Goal: Task Accomplishment & Management: Manage account settings

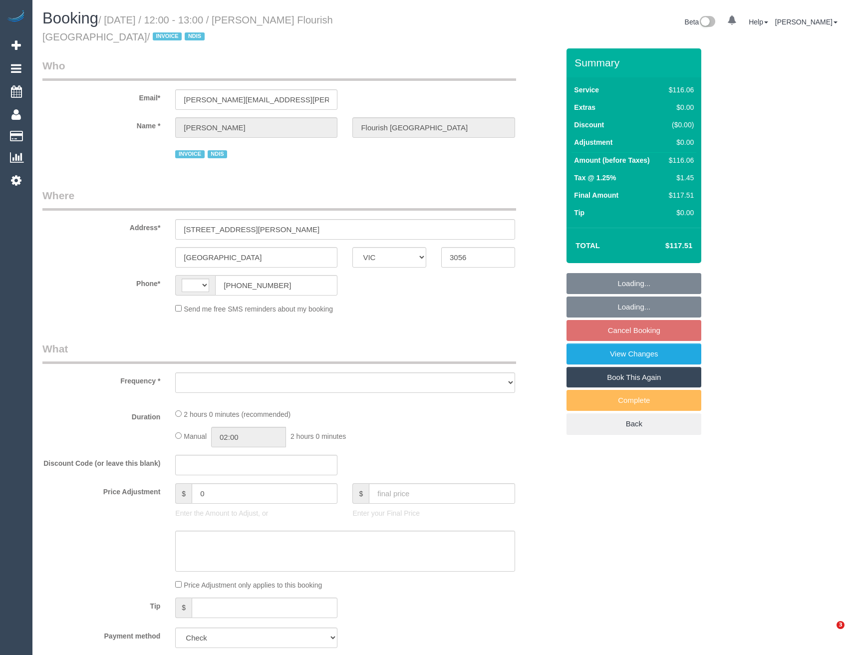
select select "VIC"
select select "string:AU"
select select "object:278"
select select "number:28"
select select "number:14"
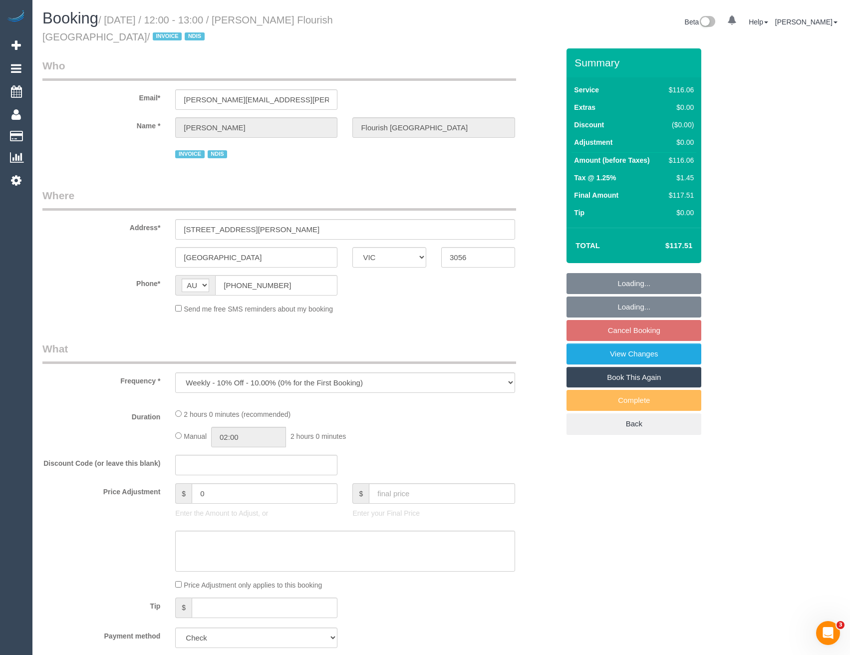
select select "number:19"
select select "number:36"
select select "number:35"
select select "number:13"
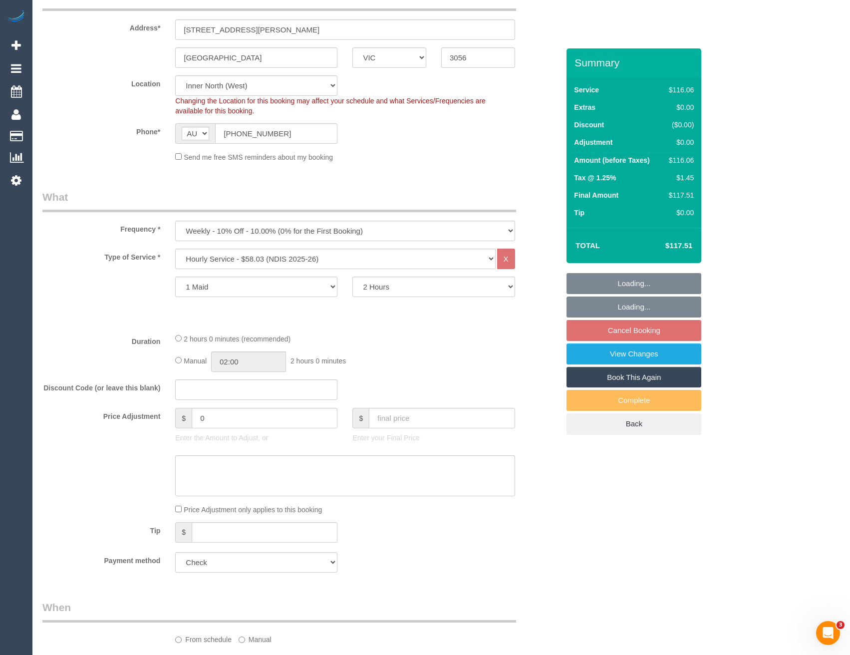
select select "object:737"
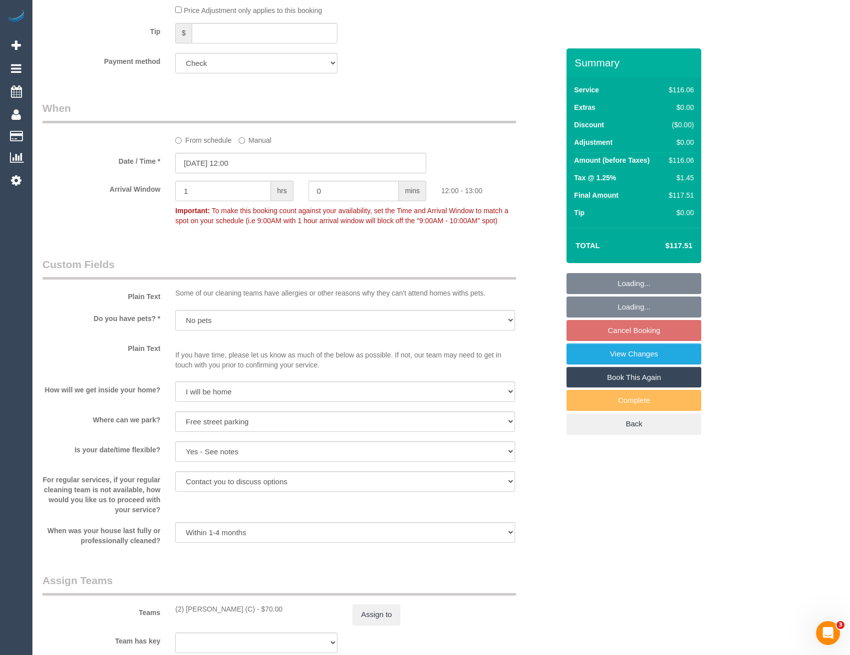
scroll to position [999, 0]
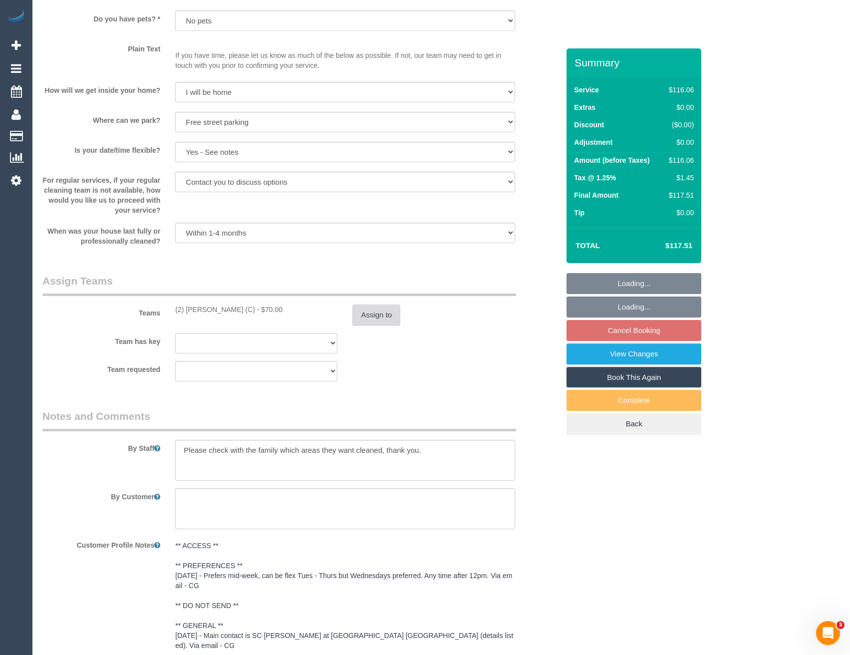
click at [372, 316] on button "Assign to" at bounding box center [377, 315] width 48 height 21
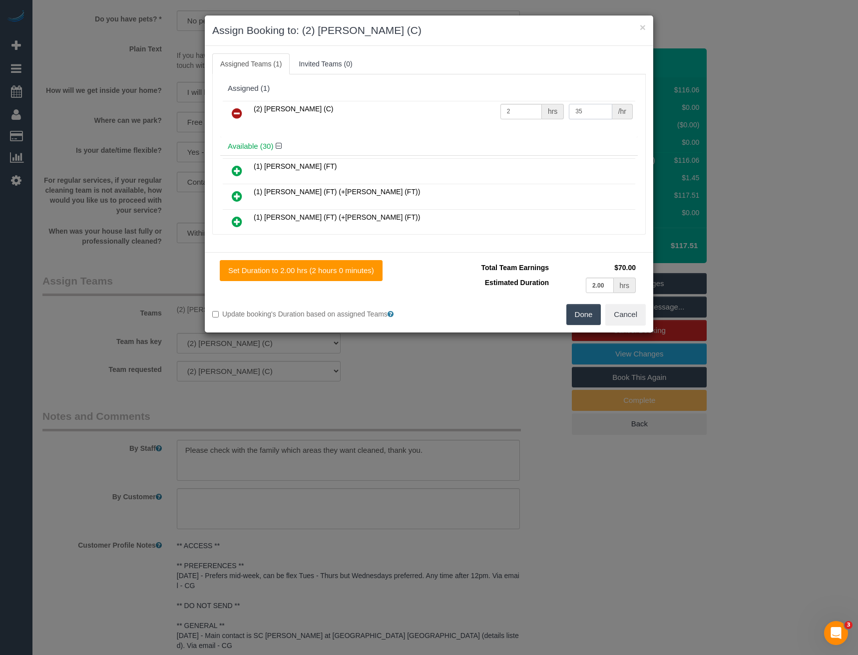
drag, startPoint x: 580, startPoint y: 112, endPoint x: 557, endPoint y: 119, distance: 23.9
click at [566, 116] on td "35 /hr" at bounding box center [600, 113] width 69 height 25
type input "37.5"
click at [580, 322] on button "Done" at bounding box center [583, 314] width 35 height 21
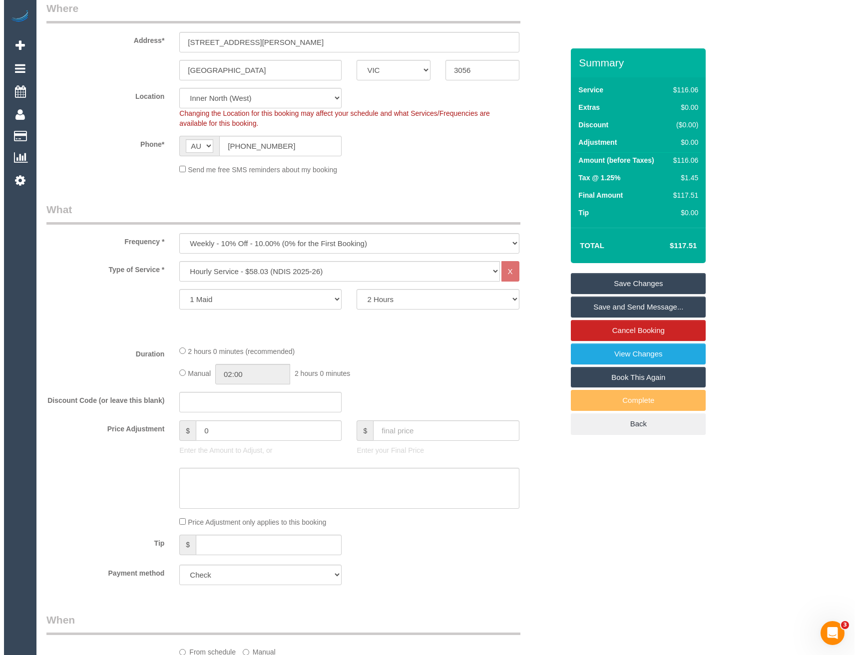
scroll to position [0, 0]
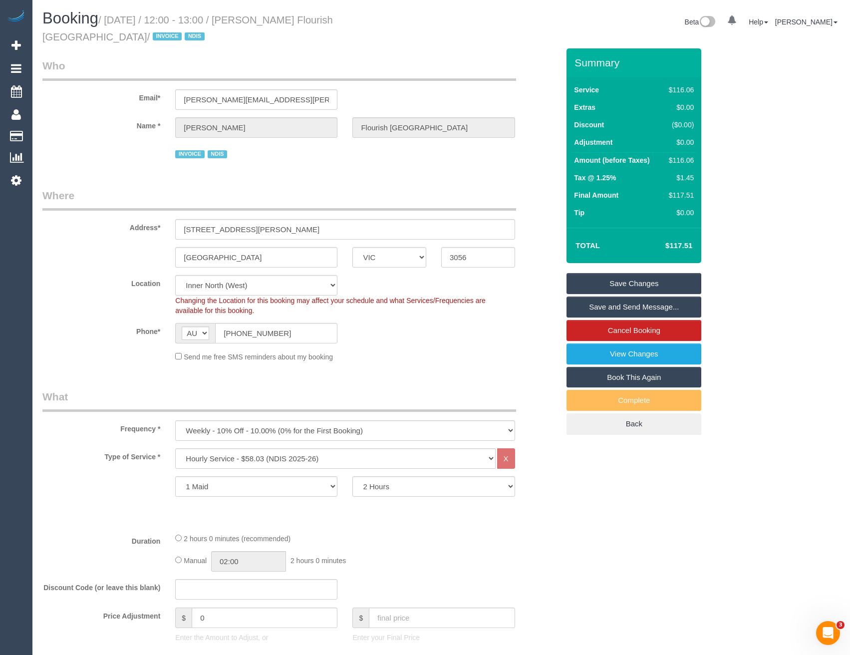
click at [606, 286] on link "Save Changes" at bounding box center [634, 283] width 135 height 21
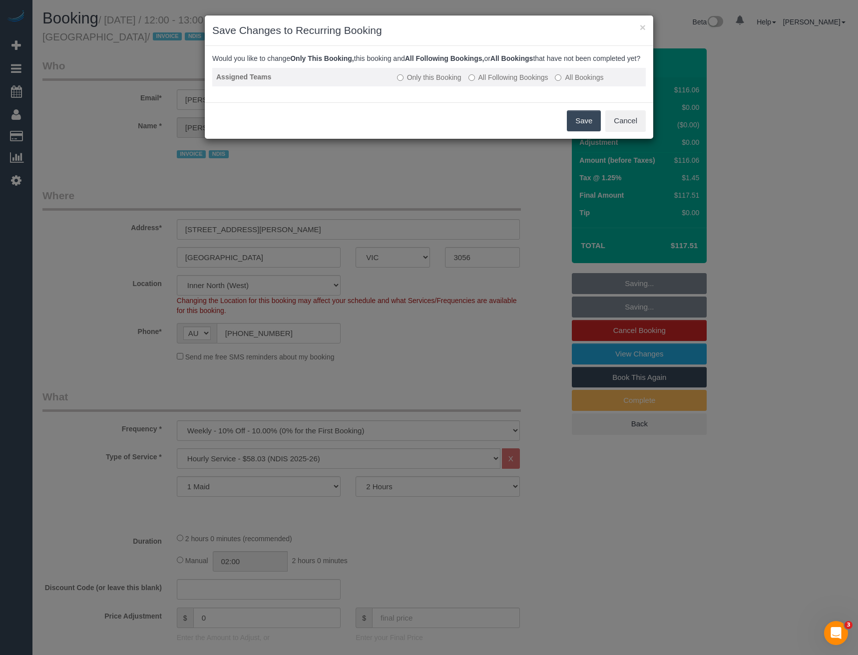
click at [466, 86] on td "Only this Booking All Following Bookings All Bookings" at bounding box center [519, 77] width 253 height 18
click at [487, 82] on label "All Following Bookings" at bounding box center [508, 77] width 80 height 10
click at [580, 131] on button "Save" at bounding box center [584, 120] width 34 height 21
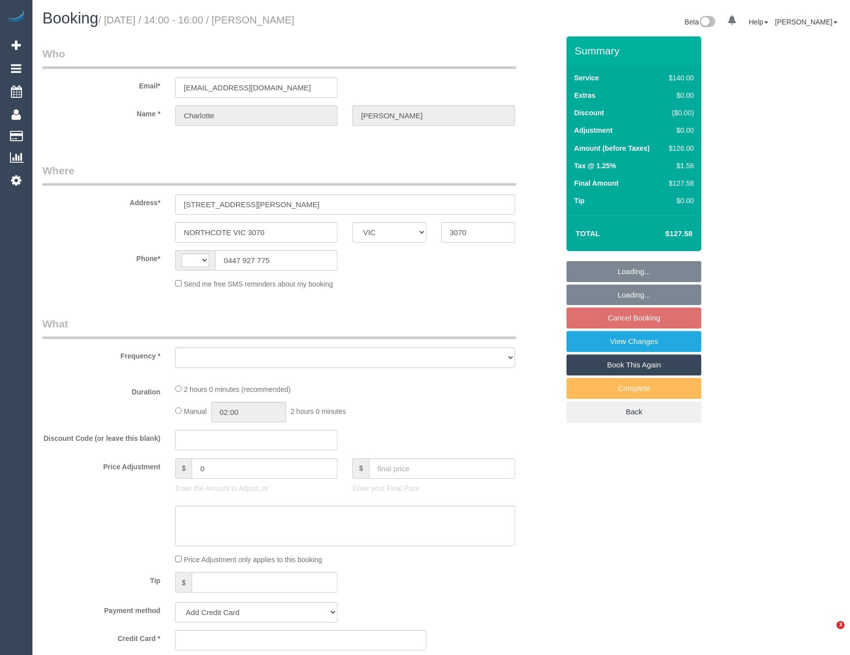
select select "VIC"
select select "string:AU"
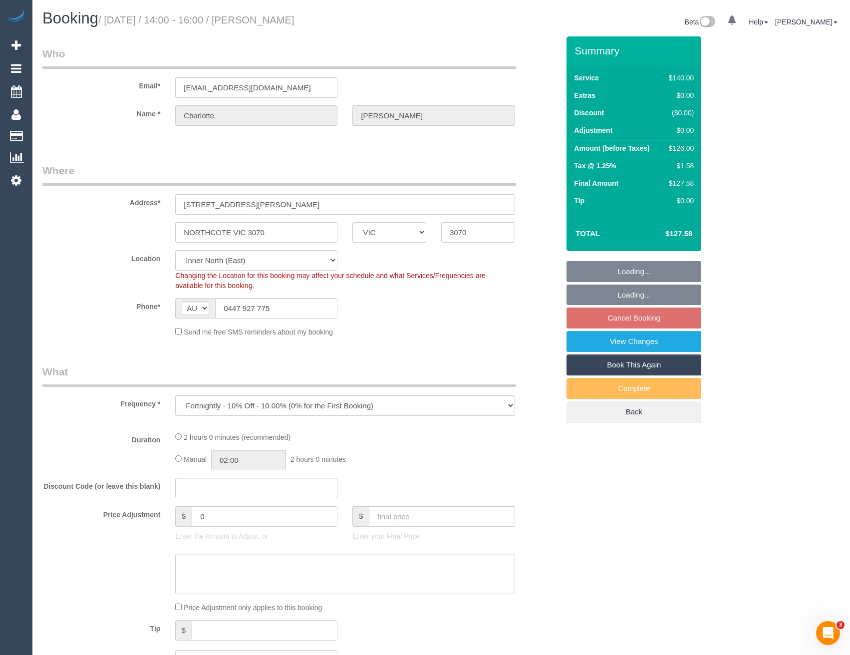
select select "object:699"
select select "string:stripe-pm_1RutSU2GScqysDRVw6OmeBWv"
select select "number:29"
select select "number:16"
select select "number:19"
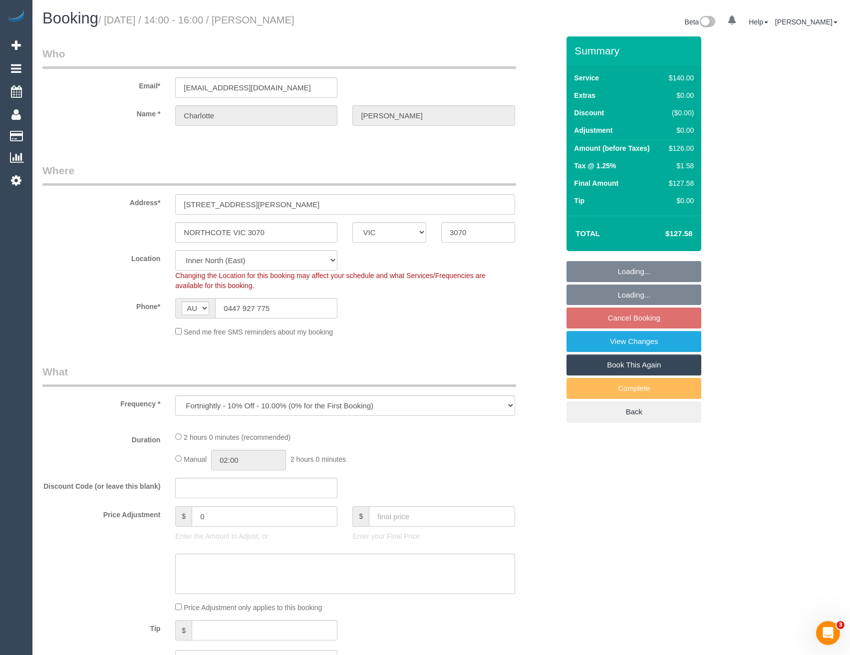
select select "number:24"
select select "number:35"
select select "number:26"
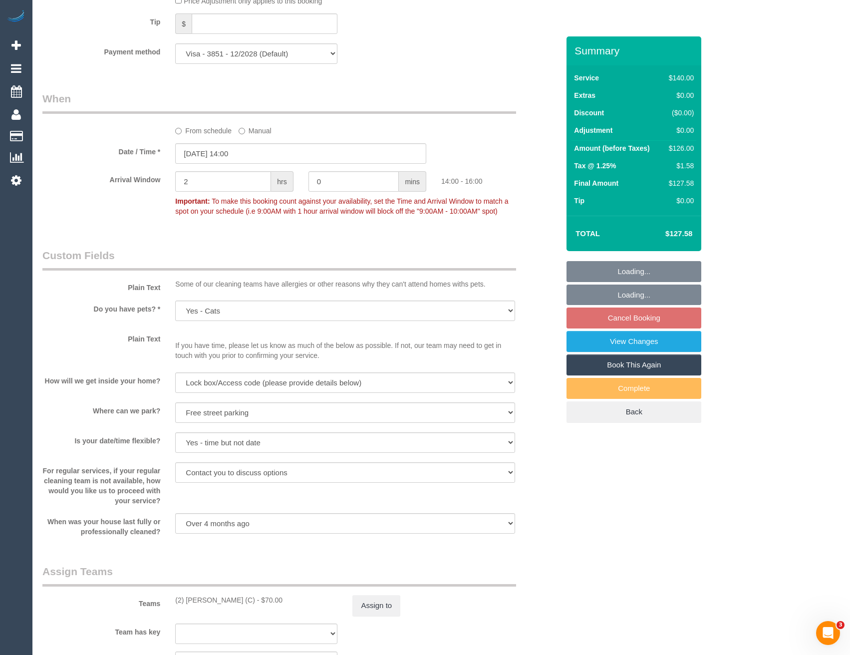
scroll to position [1049, 0]
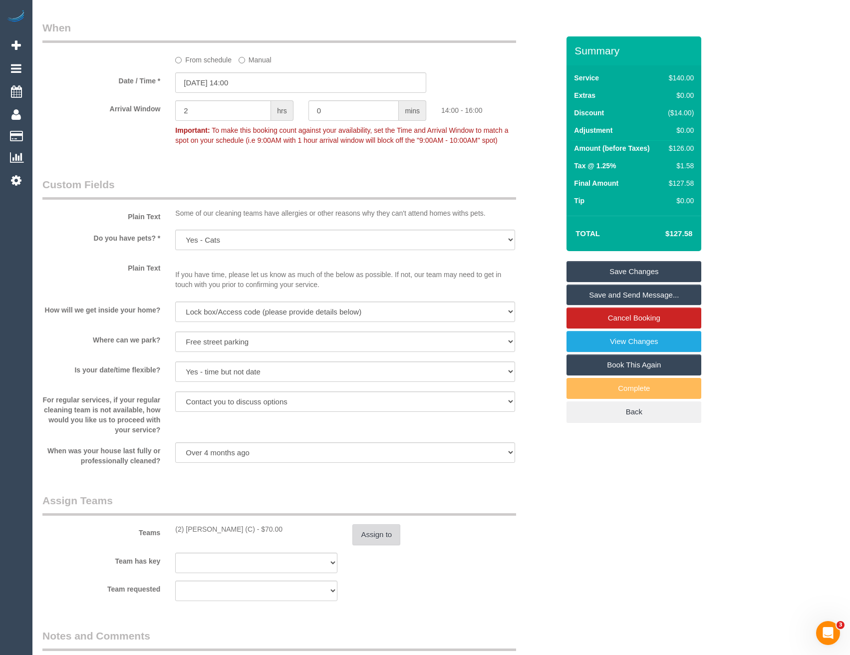
click at [395, 532] on button "Assign to" at bounding box center [377, 534] width 48 height 21
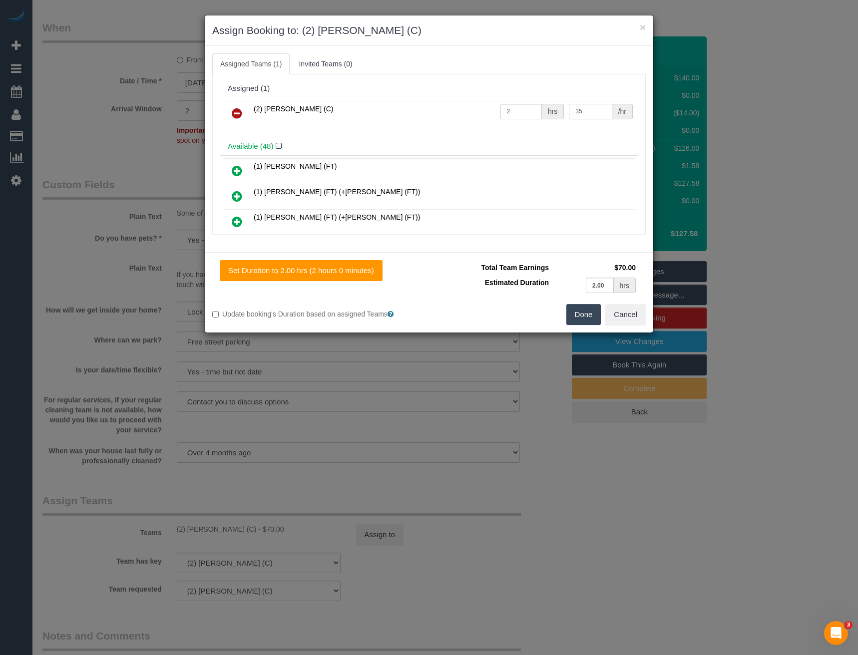
drag, startPoint x: 589, startPoint y: 111, endPoint x: 530, endPoint y: 122, distance: 60.4
click at [535, 124] on tr "(2) Sewmina De Silva (C) 2 hrs 35 /hr" at bounding box center [429, 113] width 412 height 25
type input "37.5"
click at [585, 314] on button "Done" at bounding box center [583, 314] width 35 height 21
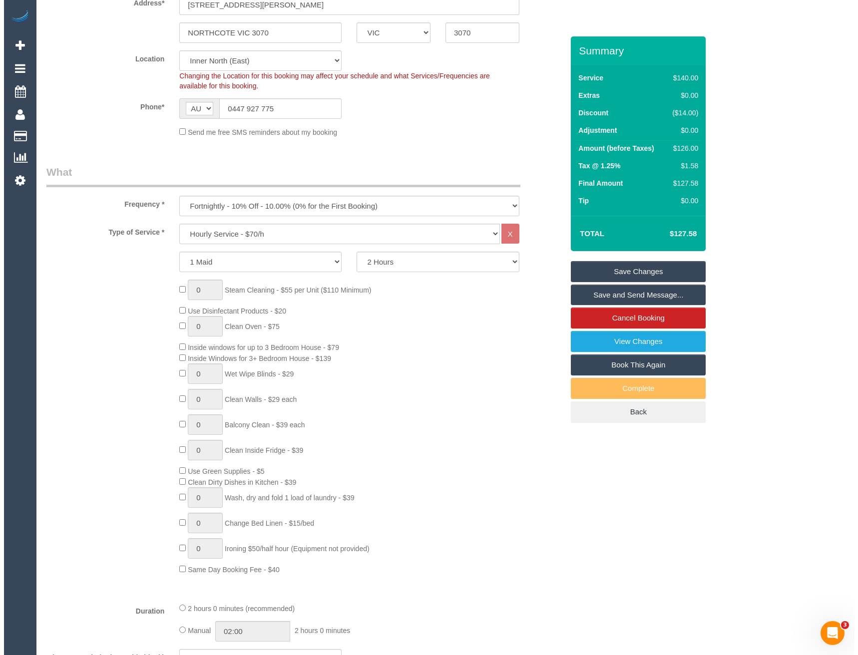
scroll to position [0, 0]
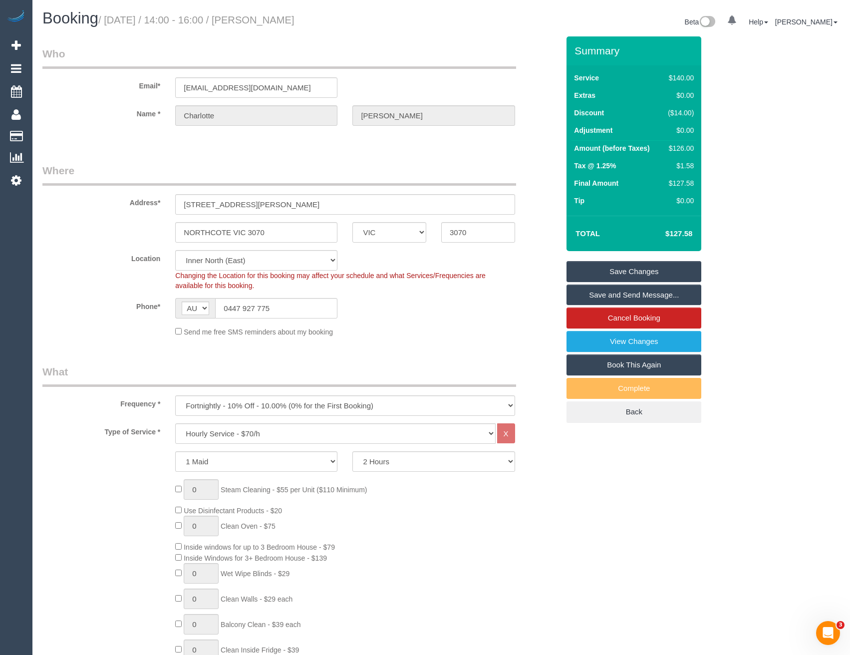
click at [623, 275] on link "Save Changes" at bounding box center [634, 271] width 135 height 21
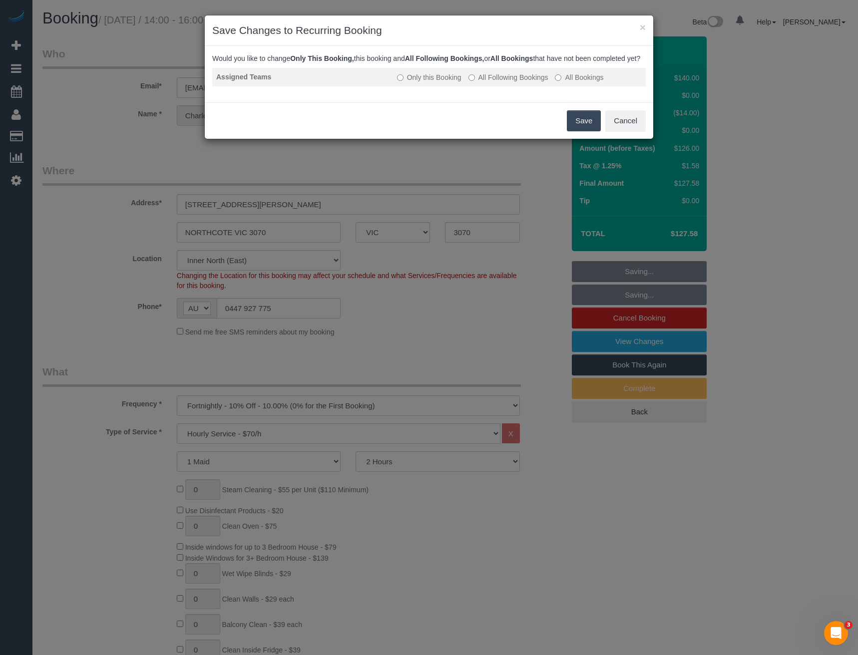
click at [485, 82] on label "All Following Bookings" at bounding box center [508, 77] width 80 height 10
click at [585, 127] on button "Save" at bounding box center [584, 120] width 34 height 21
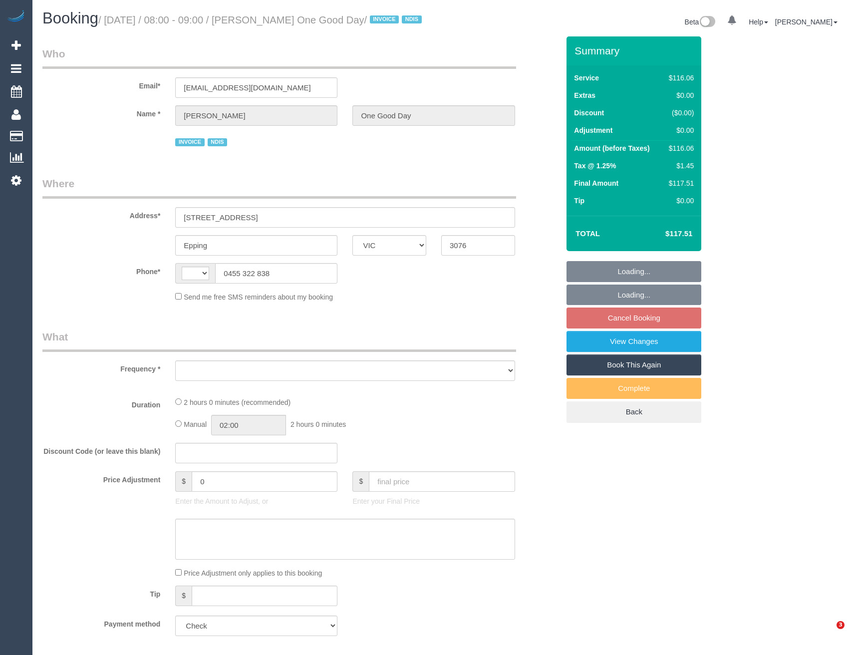
select select "VIC"
select select "string:AU"
select select "object:278"
select select "number:27"
select select "number:14"
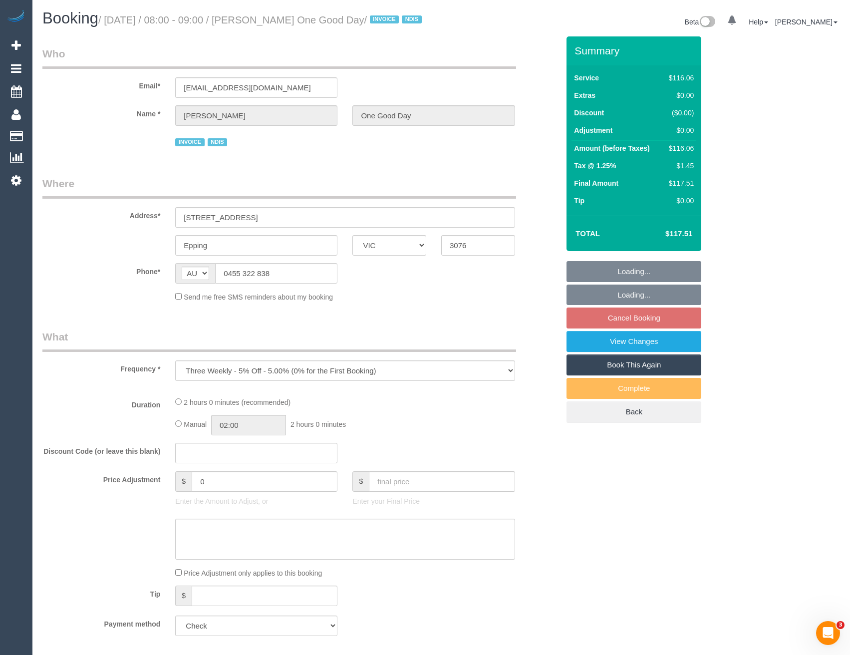
select select "number:19"
select select "number:36"
select select "number:34"
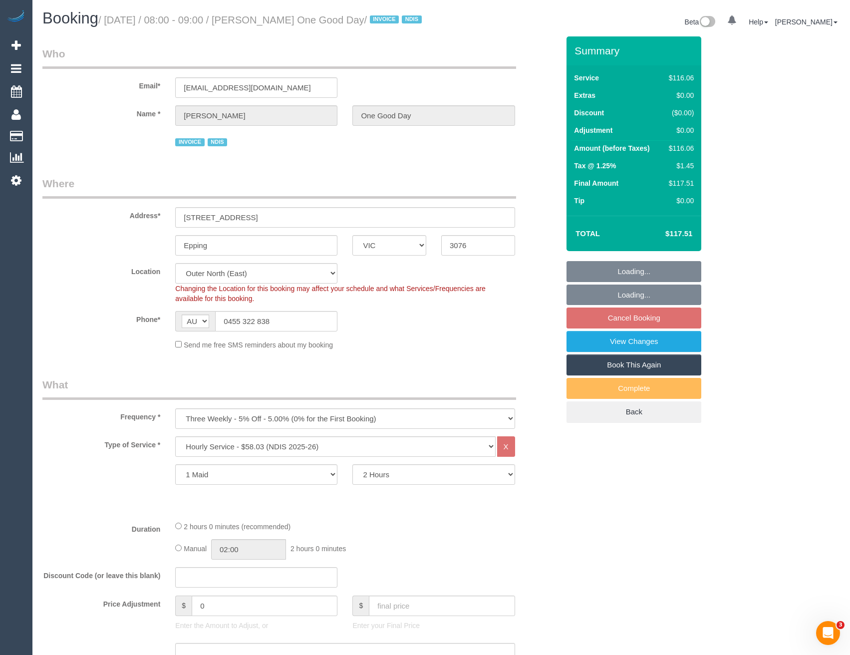
select select "object:1183"
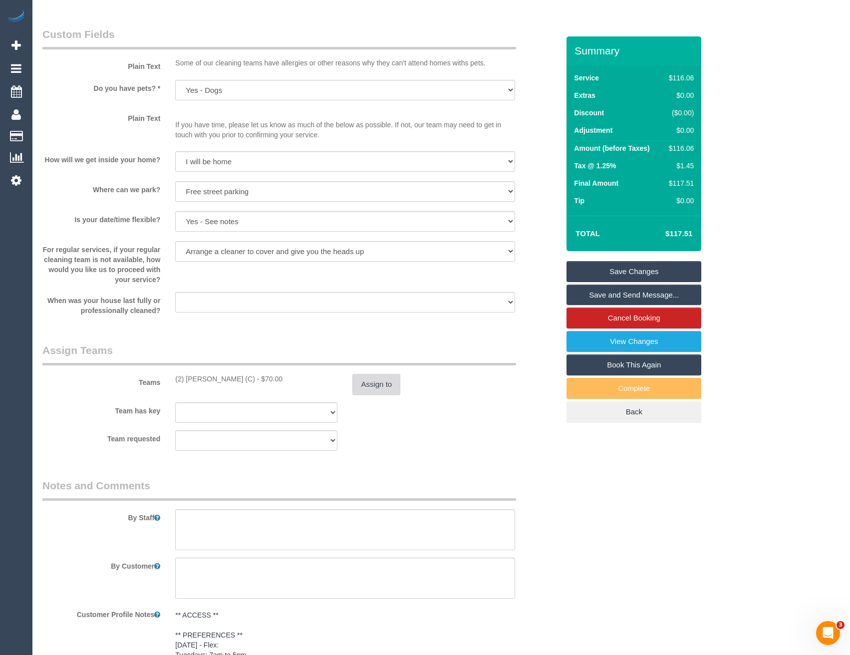
scroll to position [949, 0]
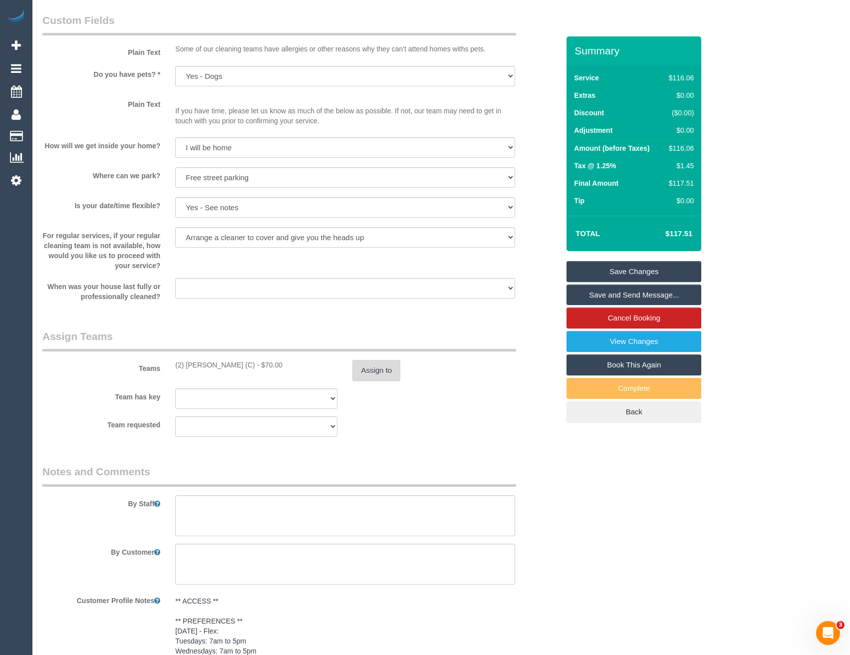
click at [390, 381] on button "Assign to" at bounding box center [377, 370] width 48 height 21
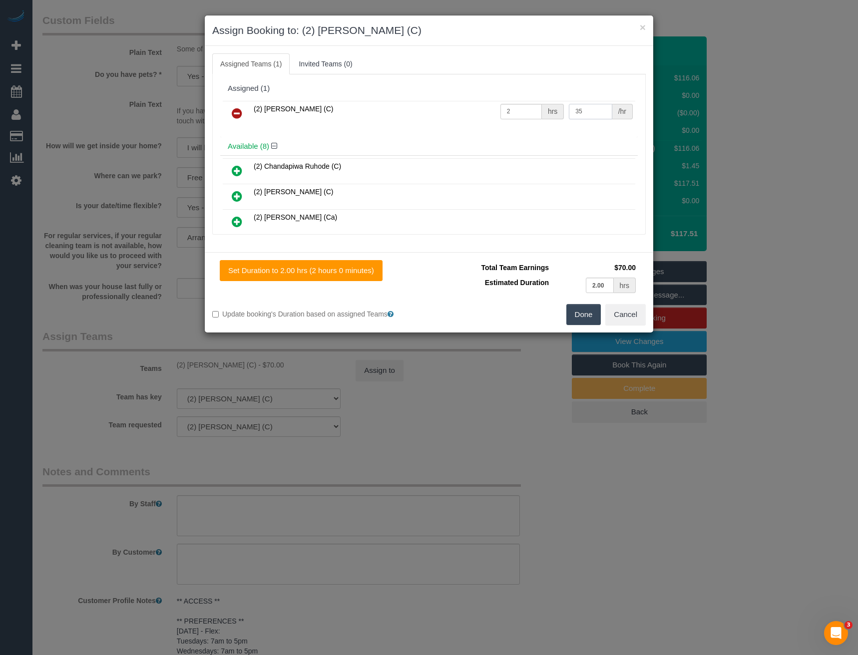
drag, startPoint x: 586, startPoint y: 111, endPoint x: 552, endPoint y: 117, distance: 34.5
click at [556, 117] on tr "(2) Harry Dhasmana (C) 2 hrs 35 /hr" at bounding box center [429, 113] width 412 height 25
type input "37.5"
click at [581, 314] on button "Done" at bounding box center [583, 314] width 35 height 21
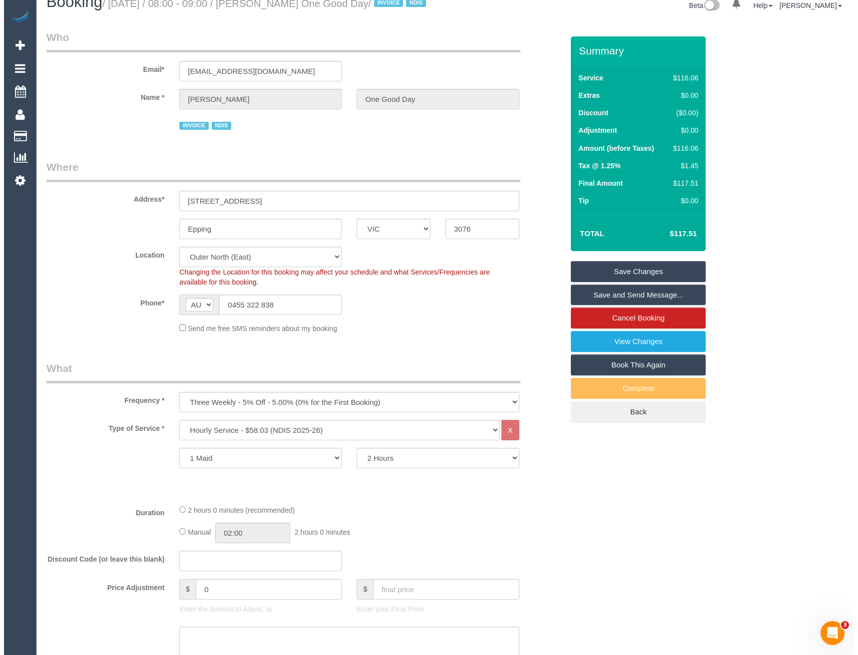
scroll to position [0, 0]
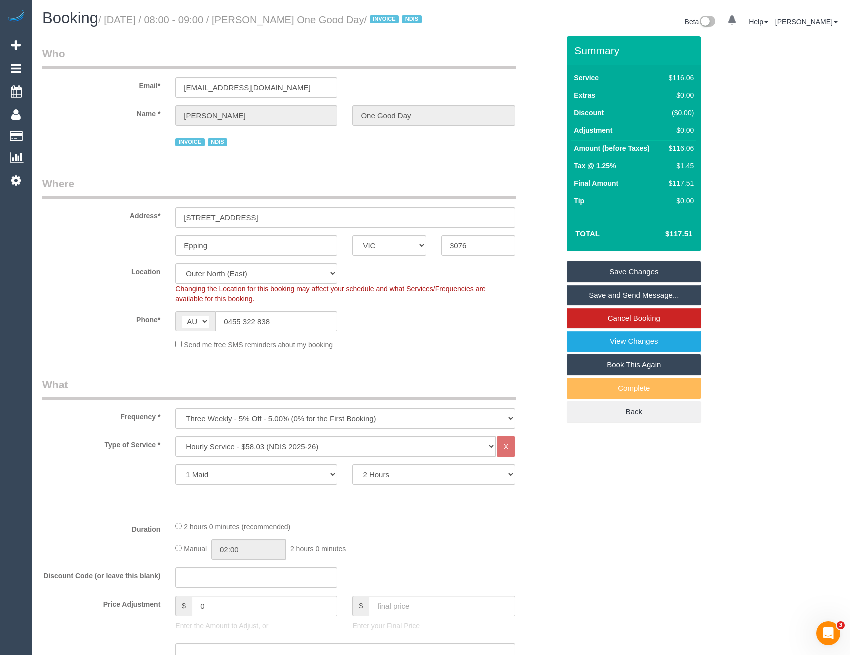
click at [582, 277] on link "Save Changes" at bounding box center [634, 271] width 135 height 21
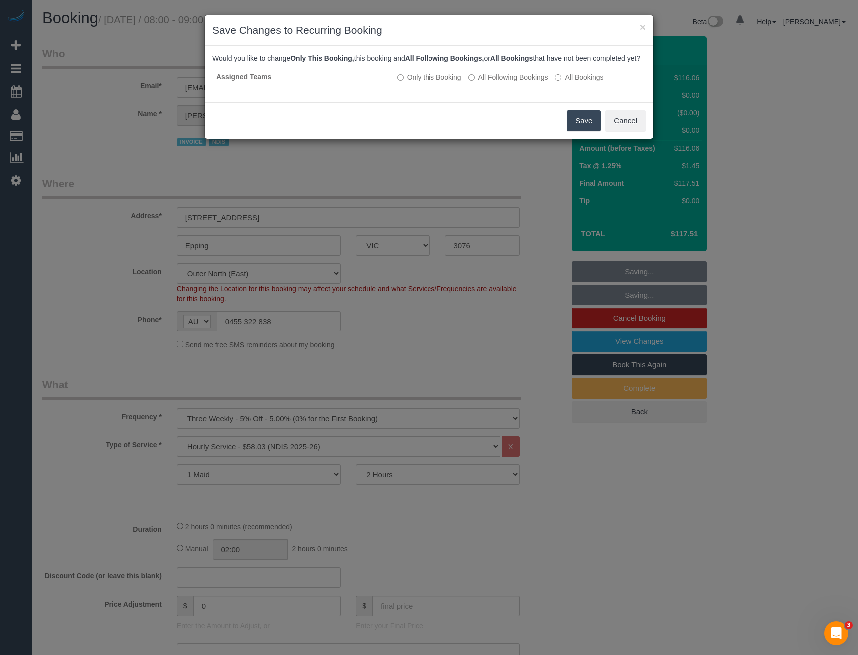
click at [589, 131] on button "Save" at bounding box center [584, 120] width 34 height 21
